Goal: Check status: Check status

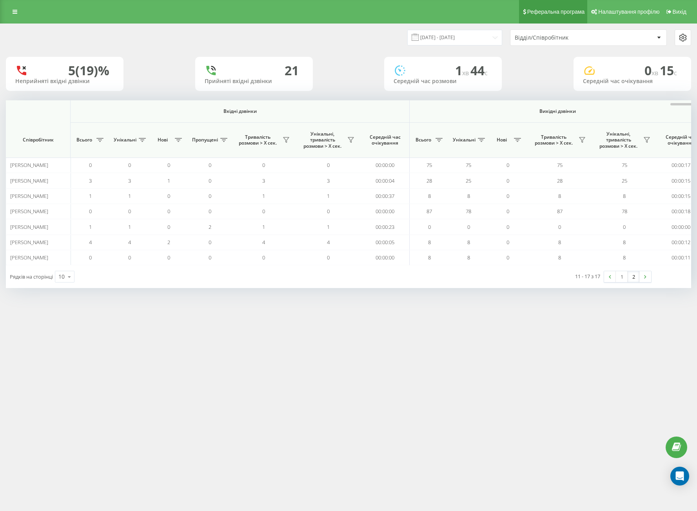
scroll to position [0, 408]
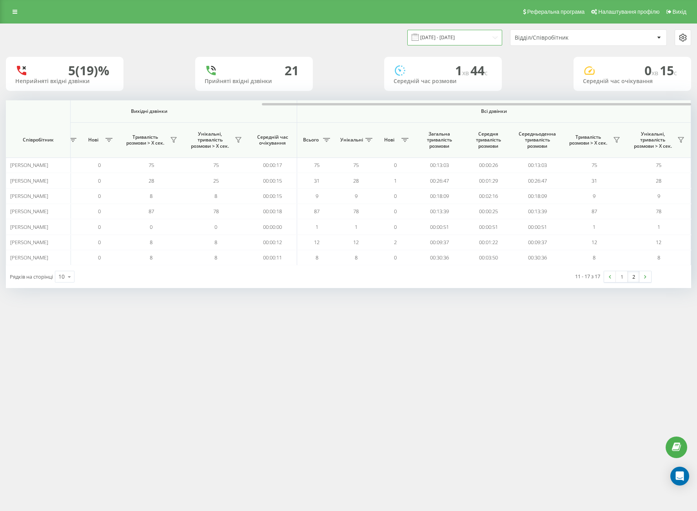
click at [445, 35] on input "[DATE] - [DATE]" at bounding box center [454, 37] width 95 height 15
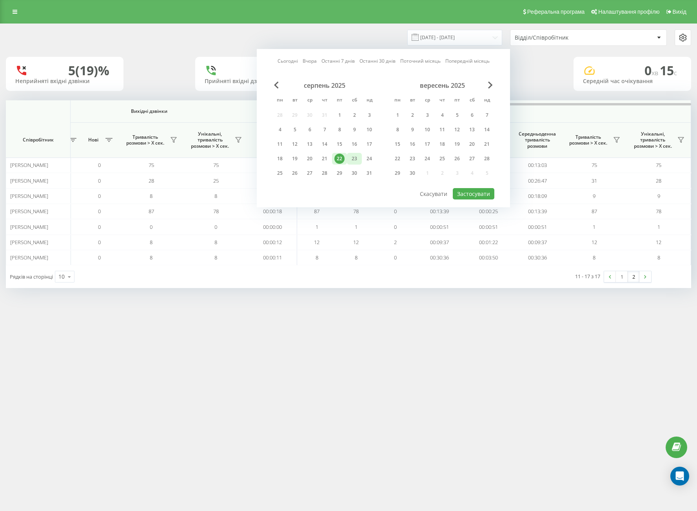
click at [350, 158] on div "23" at bounding box center [354, 159] width 10 height 10
click at [346, 158] on div "22" at bounding box center [339, 159] width 15 height 12
click at [453, 195] on div "Сьогодні Вчора Останні 7 днів Останні 30 днів Поточний місяць Попередній місяць…" at bounding box center [383, 128] width 253 height 158
click at [475, 196] on button "Застосувати" at bounding box center [474, 193] width 42 height 11
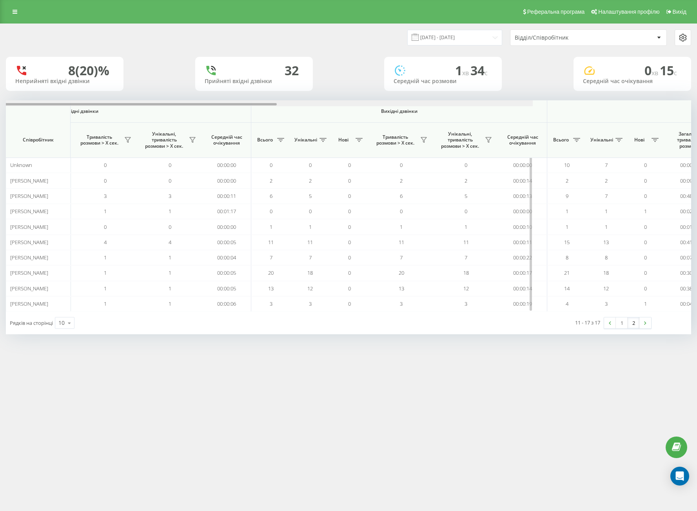
scroll to position [0, 408]
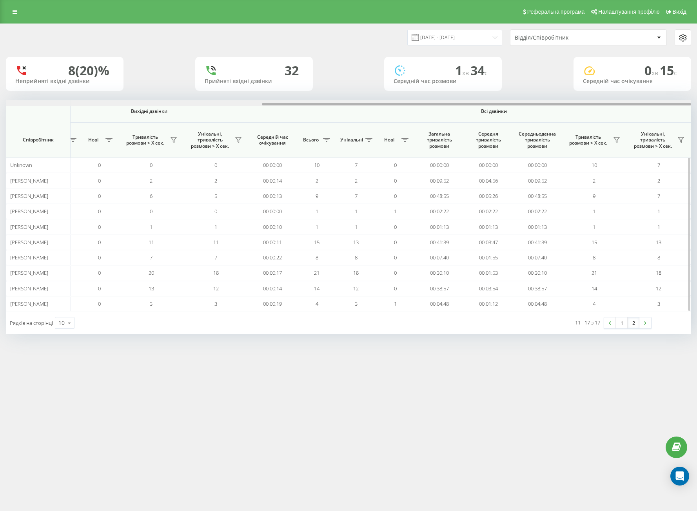
drag, startPoint x: 288, startPoint y: 105, endPoint x: 604, endPoint y: 120, distance: 315.9
click at [602, 111] on div "Вхідні дзвінки Вихідні дзвінки Всі дзвінки Співробітник Всього Унікальні Нові П…" at bounding box center [348, 205] width 685 height 211
click at [635, 323] on link "2" at bounding box center [634, 323] width 12 height 11
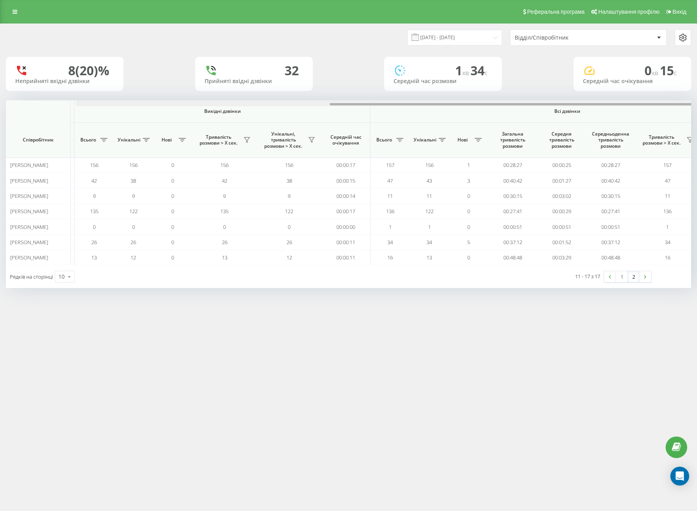
drag, startPoint x: 364, startPoint y: 105, endPoint x: 633, endPoint y: 134, distance: 270.8
click at [628, 129] on div "Вхідні дзвінки Вихідні дзвінки Всі дзвінки Співробітник Всього Унікальні Нові П…" at bounding box center [348, 182] width 685 height 165
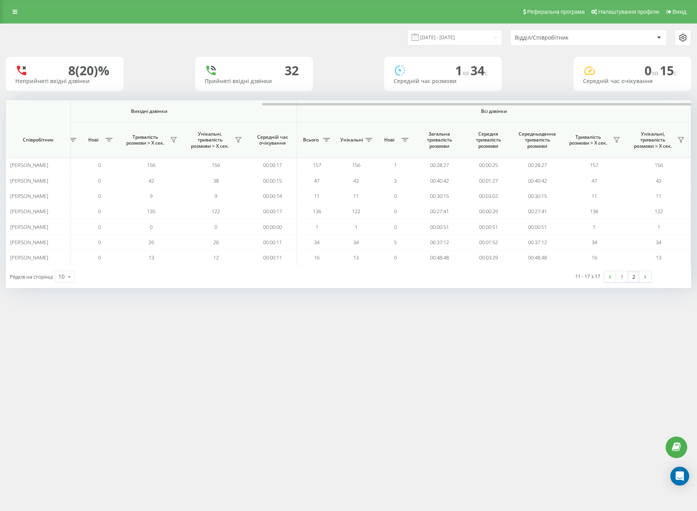
click at [489, 327] on div "Реферальна програма Налаштування профілю Вихід [DATE] - [DATE] Відділ/Співробіт…" at bounding box center [348, 255] width 697 height 511
click at [430, 32] on input "[DATE] - [DATE]" at bounding box center [454, 37] width 95 height 15
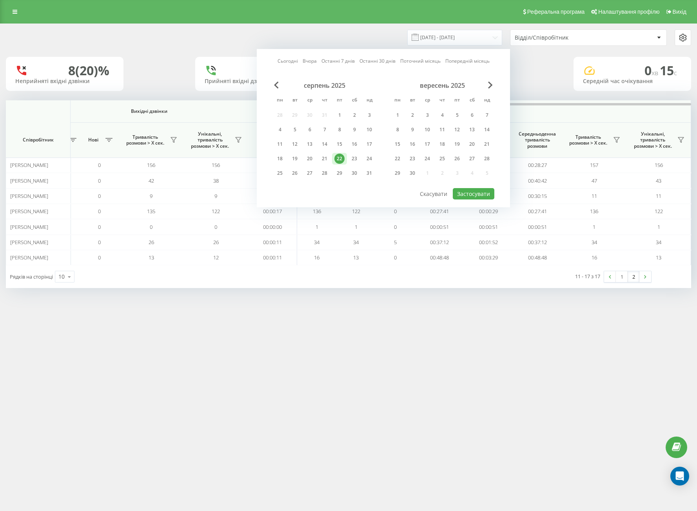
click at [452, 383] on div "Реферальна програма Налаштування профілю Вихід [DATE] - [DATE] Сьогодні Вчора О…" at bounding box center [348, 255] width 697 height 511
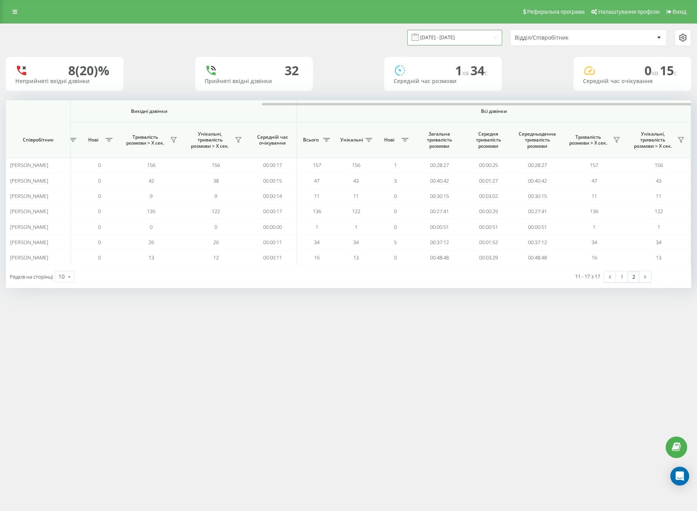
click at [436, 39] on input "[DATE] - [DATE]" at bounding box center [454, 37] width 95 height 15
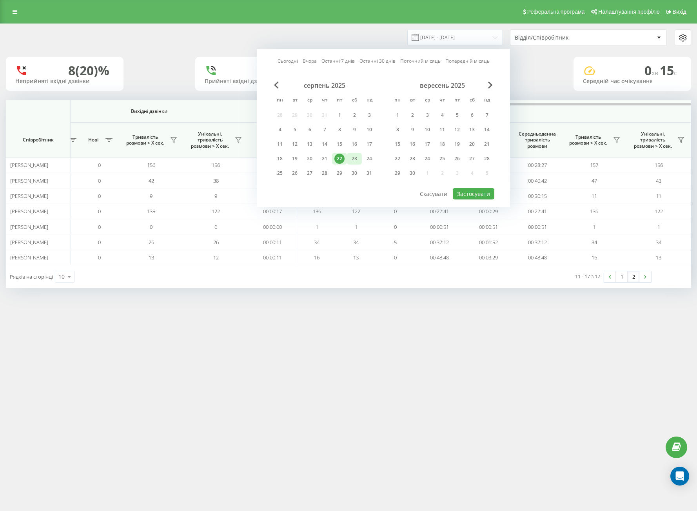
click at [358, 156] on div "23" at bounding box center [354, 159] width 10 height 10
click at [343, 157] on div "22" at bounding box center [339, 159] width 10 height 10
click at [466, 198] on button "Застосувати" at bounding box center [474, 193] width 42 height 11
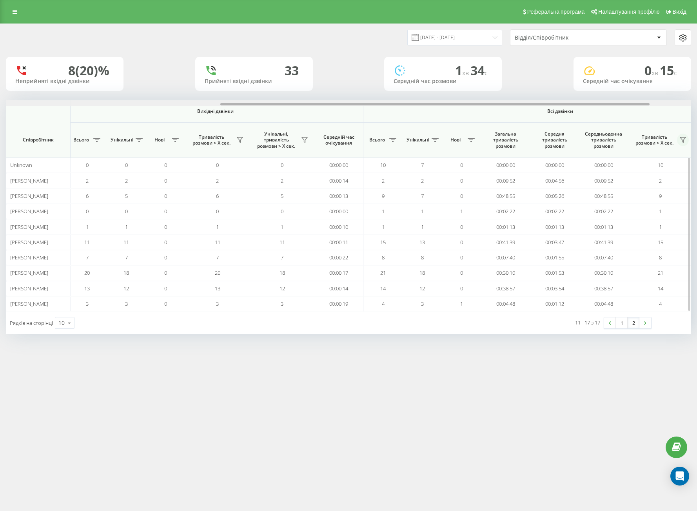
scroll to position [0, 408]
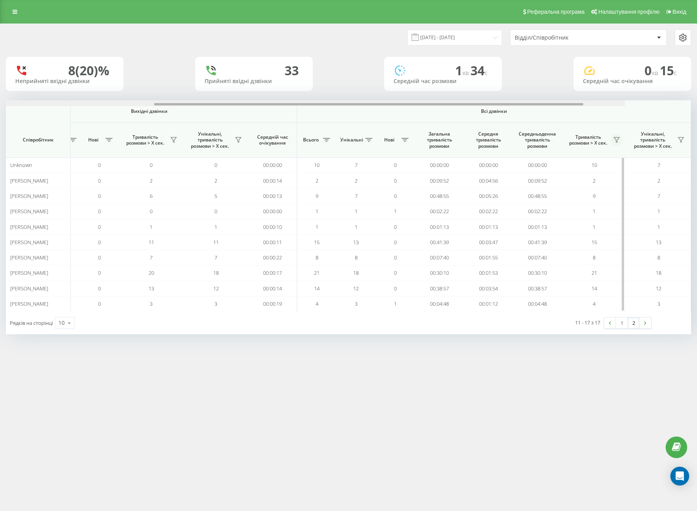
drag, startPoint x: 312, startPoint y: 105, endPoint x: 617, endPoint y: 137, distance: 307.0
click at [619, 122] on div "Вхідні дзвінки Вихідні дзвінки Всі дзвінки Співробітник Всього Унікальні Нові П…" at bounding box center [348, 205] width 685 height 211
click at [628, 322] on link "2" at bounding box center [634, 323] width 12 height 11
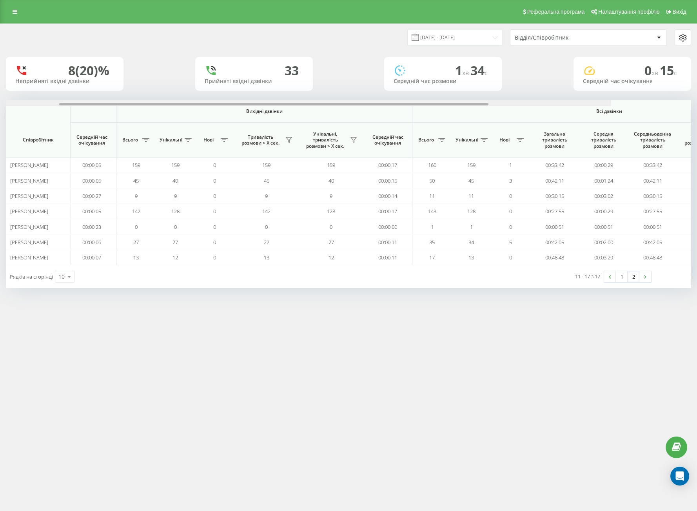
drag, startPoint x: 348, startPoint y: 103, endPoint x: 568, endPoint y: 101, distance: 219.9
click at [560, 100] on div "[DATE] - [DATE] Відділ/Співробітник 8 (20)% Неприйняті вхідні дзвінки [GEOGRAPH…" at bounding box center [348, 156] width 685 height 264
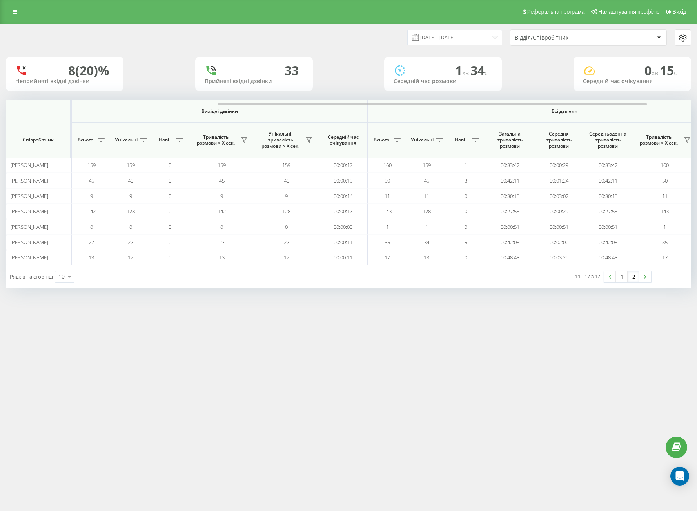
click at [479, 336] on div "Реферальна програма Налаштування профілю Вихід [DATE] - [DATE] Відділ/Співробіт…" at bounding box center [348, 255] width 697 height 511
click at [432, 381] on div "Реферальна програма Налаштування профілю Вихід [DATE] - [DATE] Відділ/Співробіт…" at bounding box center [348, 255] width 697 height 511
click at [431, 408] on div "Реферальна програма Налаштування профілю Вихід [DATE] - [DATE] Відділ/Співробіт…" at bounding box center [348, 255] width 697 height 511
click at [227, 364] on div "Реферальна програма Налаштування профілю Вихід [DATE] - [DATE] Відділ/Співробіт…" at bounding box center [348, 255] width 697 height 511
click at [452, 36] on input "[DATE] - [DATE]" at bounding box center [454, 37] width 95 height 15
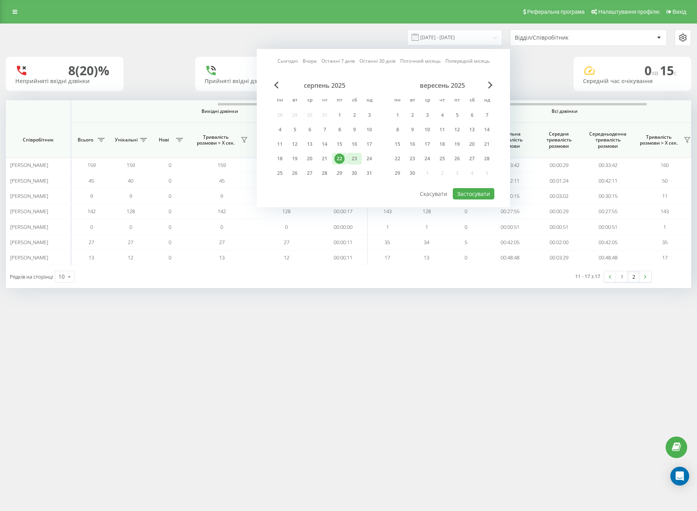
click at [351, 158] on div "23" at bounding box center [354, 159] width 10 height 10
click at [342, 158] on div "22" at bounding box center [339, 159] width 10 height 10
click at [504, 197] on div "Сьогодні Вчора Останні 7 днів Останні 30 днів Поточний місяць Попередній місяць…" at bounding box center [383, 128] width 253 height 158
click at [460, 192] on button "Застосувати" at bounding box center [474, 193] width 42 height 11
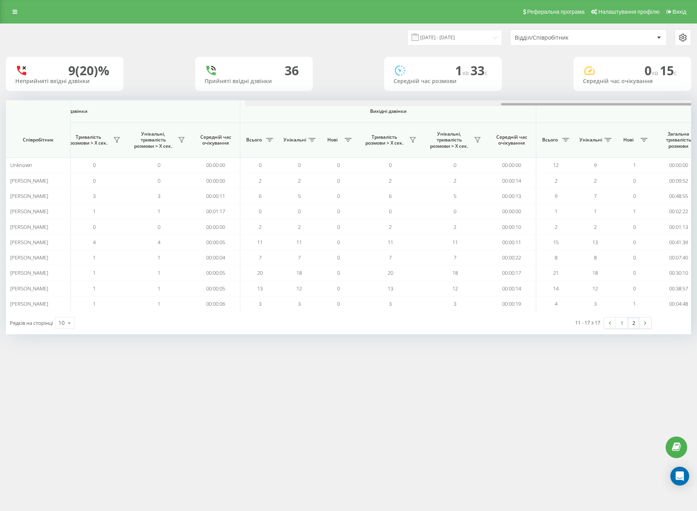
scroll to position [0, 408]
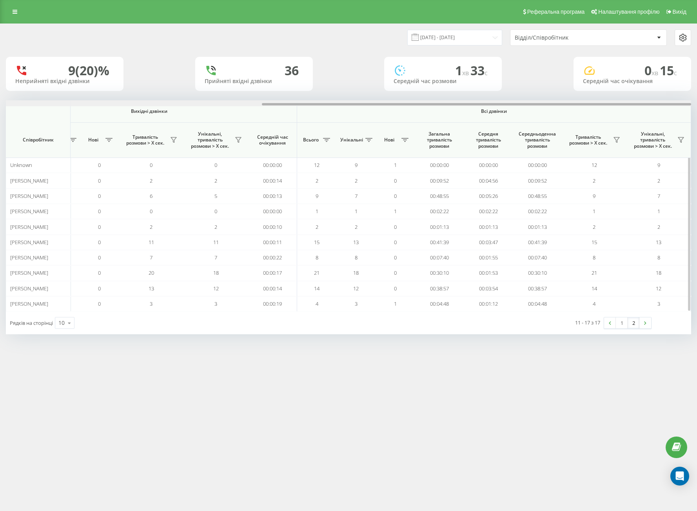
drag, startPoint x: 288, startPoint y: 103, endPoint x: 600, endPoint y: 119, distance: 312.4
click at [600, 115] on div "Вхідні дзвінки Вихідні дзвінки Всі дзвінки Співробітник Всього Унікальні Нові П…" at bounding box center [348, 205] width 685 height 211
click at [632, 322] on link "2" at bounding box center [634, 323] width 12 height 11
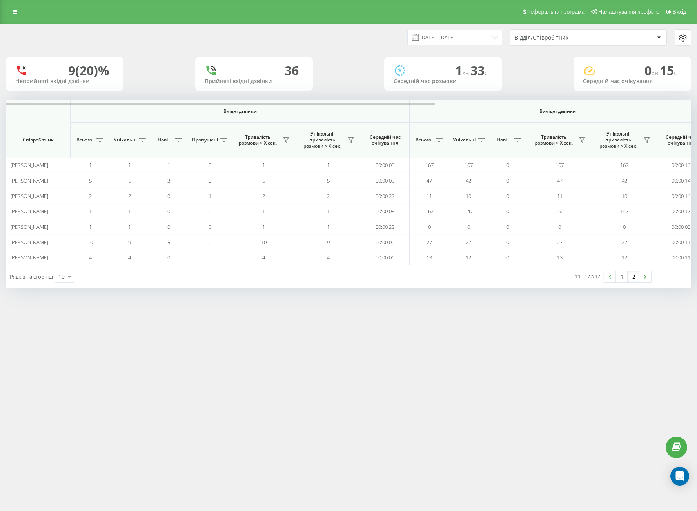
scroll to position [0, 408]
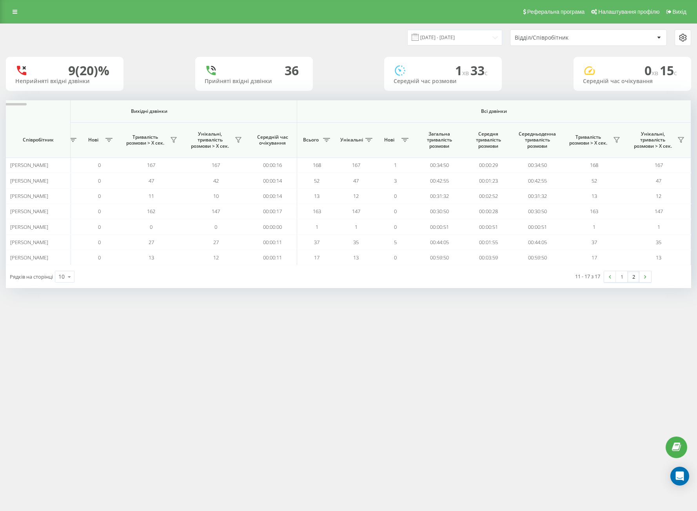
drag, startPoint x: 309, startPoint y: 104, endPoint x: 647, endPoint y: 82, distance: 339.0
click at [647, 82] on div "[DATE] - [DATE] Відділ/Співробітник 9 (20)% Неприйняті вхідні дзвінки 36 Прийня…" at bounding box center [348, 156] width 685 height 264
click at [420, 372] on div "Реферальна програма Налаштування профілю Вихід [DATE] - [DATE] Відділ/Співробіт…" at bounding box center [348, 255] width 697 height 511
click at [446, 46] on div "[DATE] - [DATE] Відділ/Співробітник" at bounding box center [348, 37] width 696 height 27
click at [443, 40] on input "[DATE] - [DATE]" at bounding box center [454, 37] width 95 height 15
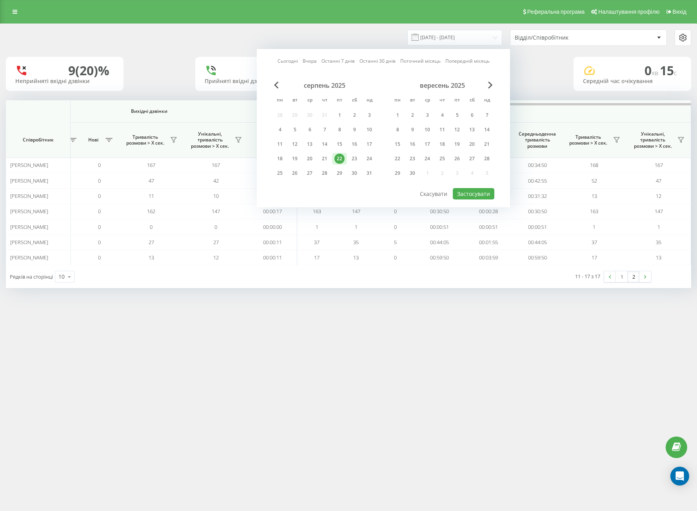
click at [346, 160] on div "22" at bounding box center [339, 159] width 15 height 12
click at [354, 162] on div "23" at bounding box center [354, 159] width 10 height 10
click at [339, 158] on div "22" at bounding box center [339, 159] width 10 height 10
click at [474, 198] on button "Застосувати" at bounding box center [474, 193] width 42 height 11
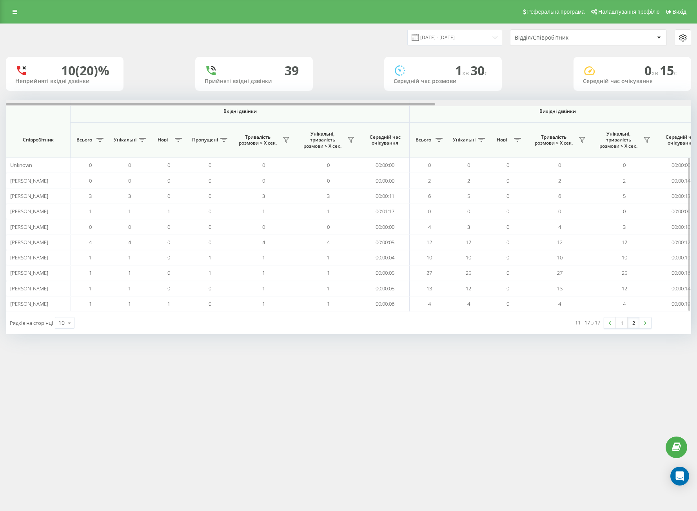
scroll to position [0, 408]
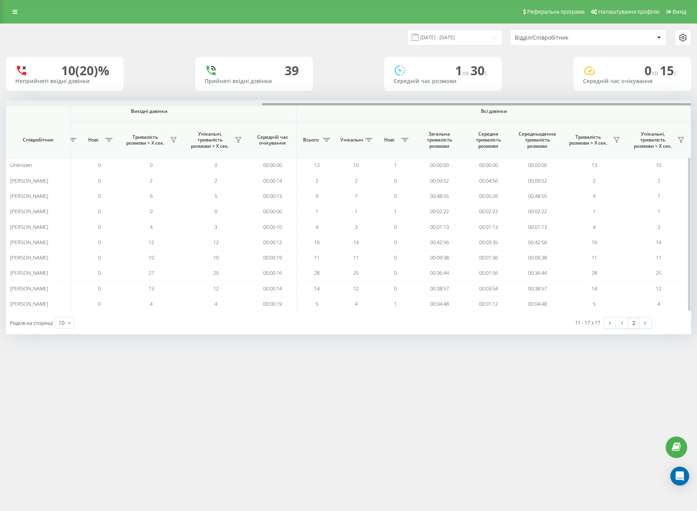
drag, startPoint x: 301, startPoint y: 102, endPoint x: 425, endPoint y: 103, distance: 123.5
click at [425, 103] on div at bounding box center [348, 103] width 685 height 6
click at [632, 321] on link "2" at bounding box center [634, 323] width 12 height 11
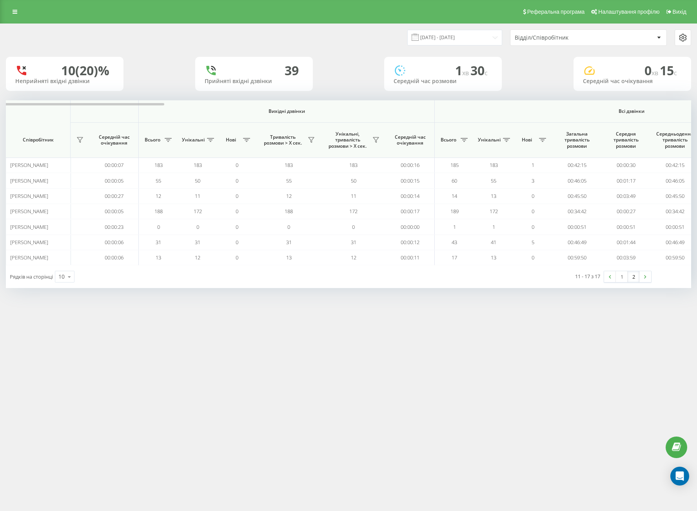
drag, startPoint x: 426, startPoint y: 105, endPoint x: 702, endPoint y: 109, distance: 275.6
click at [697, 109] on html "[DOMAIN_NAME] Проекти [DOMAIN_NAME] Центр звернень Аналiтика Співробітники у ре…" at bounding box center [348, 255] width 697 height 511
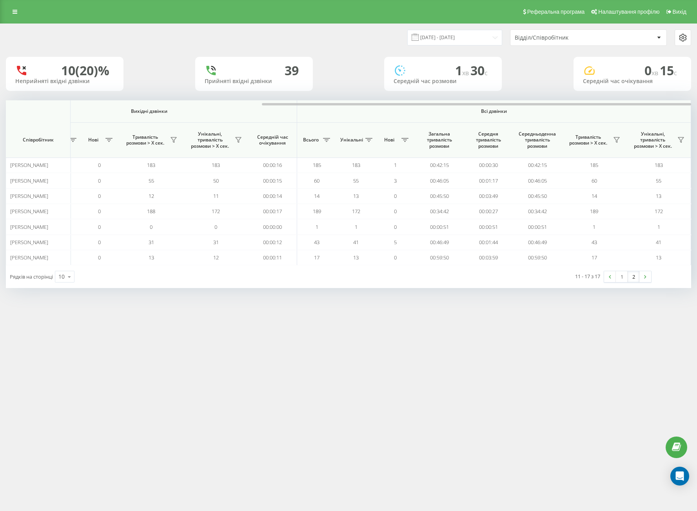
click at [472, 381] on div "Реферальна програма Налаштування профілю Вихід [DATE] - [DATE] Відділ/Співробіт…" at bounding box center [348, 255] width 697 height 511
click at [378, 40] on div "[DATE] - [DATE] Відділ/Співробітник" at bounding box center [519, 37] width 343 height 16
click at [62, 409] on div "Реферальна програма Налаштування профілю Вихід [DATE] - [DATE] Відділ/Співробіт…" at bounding box center [348, 255] width 697 height 511
drag, startPoint x: 282, startPoint y: 103, endPoint x: 325, endPoint y: 103, distance: 43.1
click at [325, 103] on div at bounding box center [348, 103] width 685 height 6
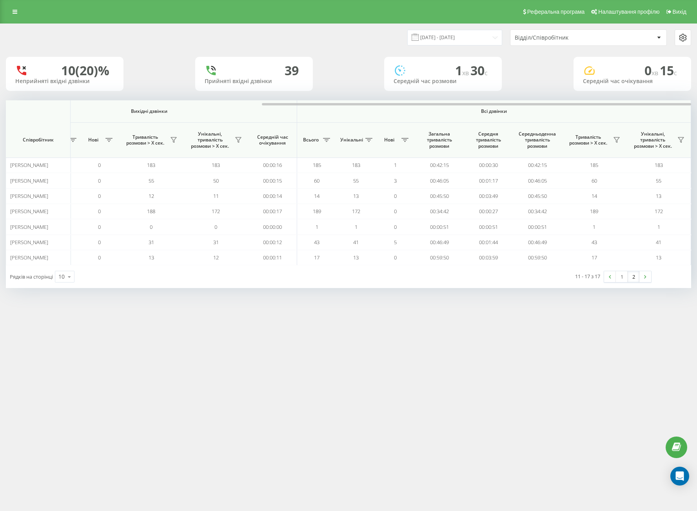
click at [191, 431] on div "Реферальна програма Налаштування профілю Вихід [DATE] - [DATE] Відділ/Співробіт…" at bounding box center [348, 255] width 697 height 511
click at [441, 30] on input "[DATE] - [DATE]" at bounding box center [454, 37] width 95 height 15
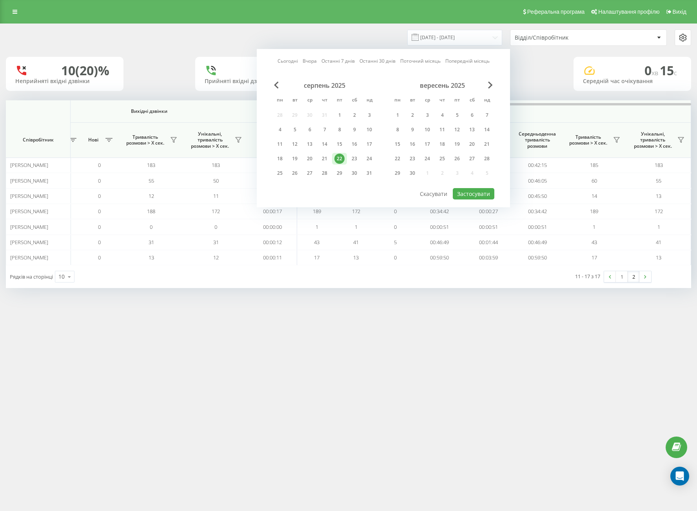
click at [333, 164] on div "22" at bounding box center [339, 159] width 15 height 12
click at [340, 161] on div "22" at bounding box center [339, 159] width 10 height 10
click at [481, 194] on button "Застосувати" at bounding box center [474, 193] width 42 height 11
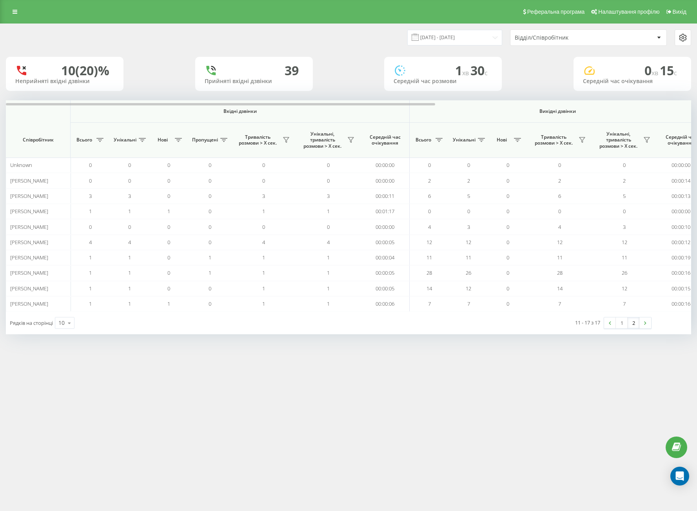
click at [631, 330] on div "11 - 17 з 17 1 2" at bounding box center [528, 323] width 257 height 23
click at [630, 327] on link "2" at bounding box center [634, 323] width 12 height 11
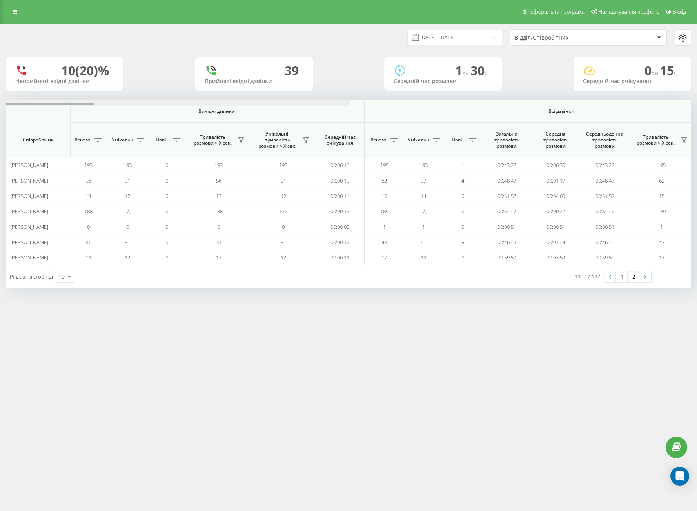
scroll to position [0, 408]
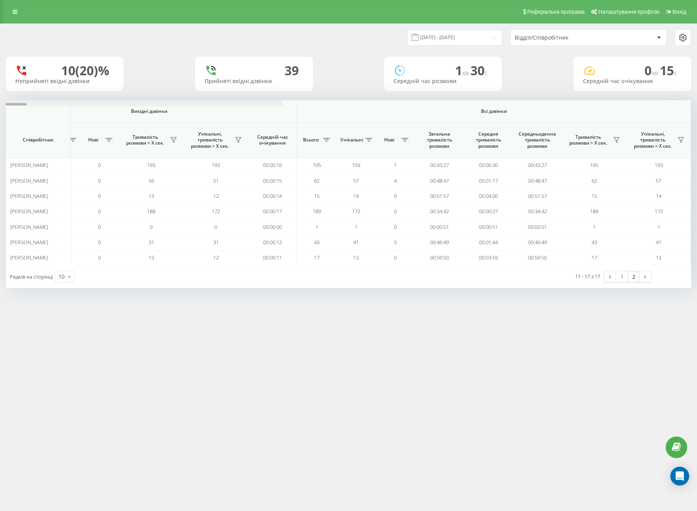
drag, startPoint x: 274, startPoint y: 105, endPoint x: 702, endPoint y: 87, distance: 428.0
click at [697, 87] on html "[DOMAIN_NAME] Проекти [DOMAIN_NAME] Центр звернень Аналiтика Співробітники у ре…" at bounding box center [348, 255] width 697 height 511
click at [274, 350] on div "Реферальна програма Налаштування профілю Вихід [DATE] - [DATE] Відділ/Співробіт…" at bounding box center [348, 255] width 697 height 511
click at [345, 304] on div "Реферальна програма Налаштування профілю Вихід [DATE] - [DATE] Відділ/Співробіт…" at bounding box center [348, 255] width 697 height 511
